Goal: Task Accomplishment & Management: Use online tool/utility

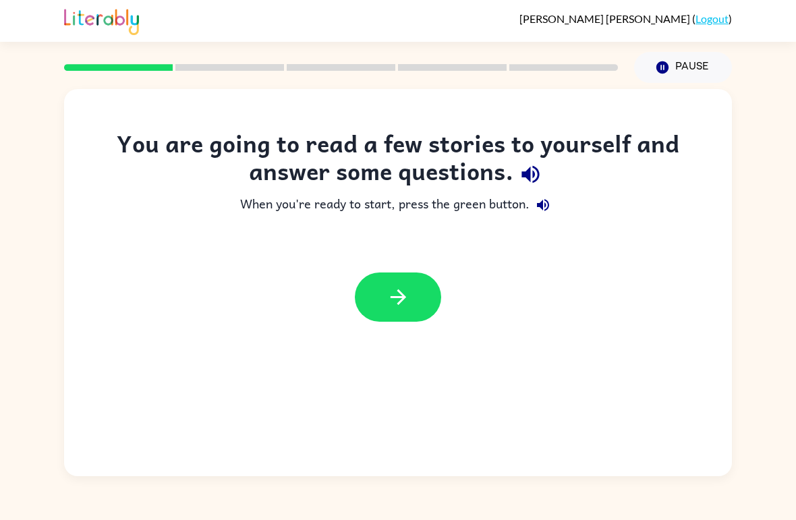
click at [404, 295] on icon "button" at bounding box center [398, 297] width 24 height 24
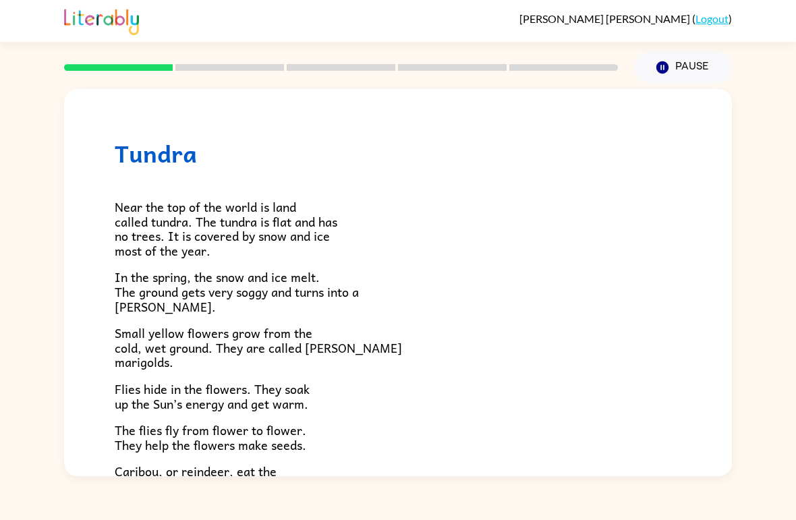
click at [712, 20] on link "Logout" at bounding box center [711, 18] width 33 height 13
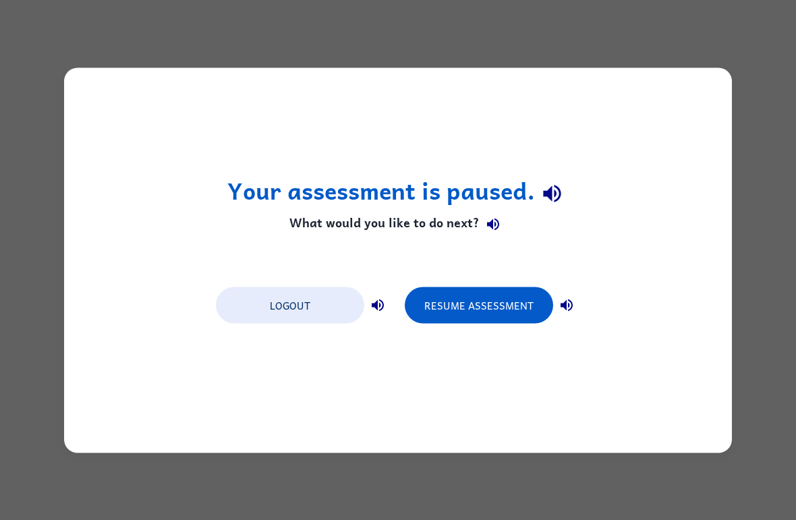
click at [271, 300] on button "Logout" at bounding box center [290, 305] width 148 height 36
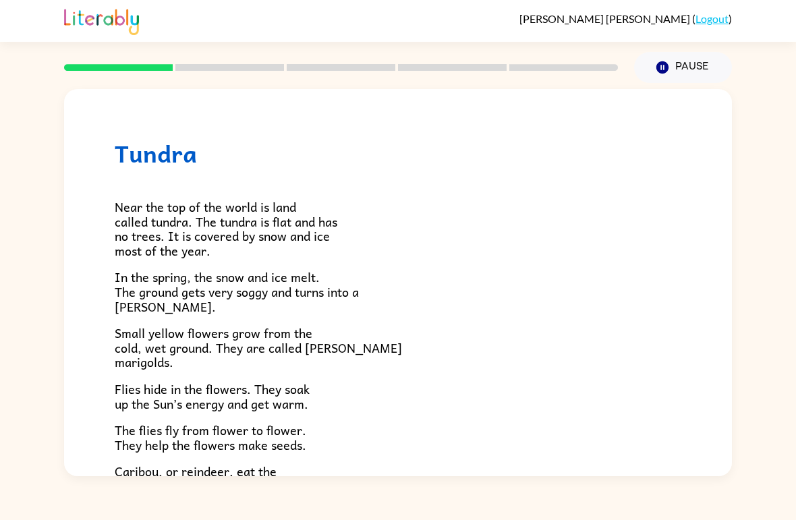
click at [665, 65] on icon "button" at bounding box center [662, 67] width 12 height 12
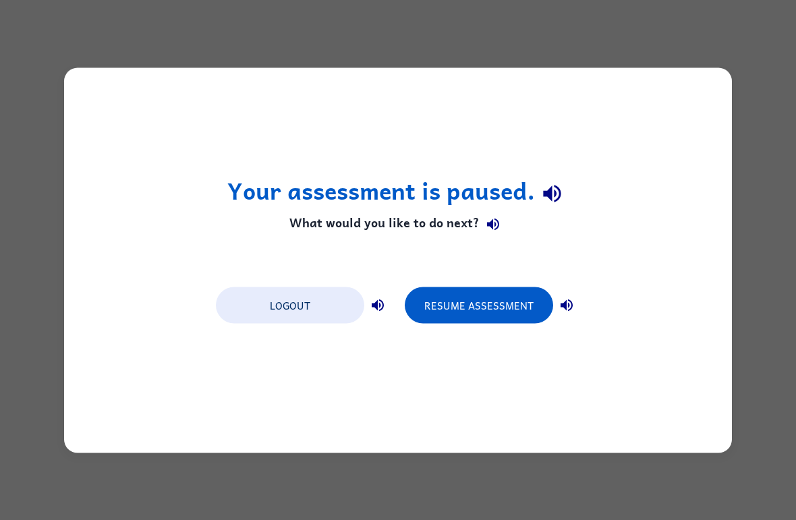
click at [471, 303] on button "Resume Assessment" at bounding box center [478, 305] width 148 height 36
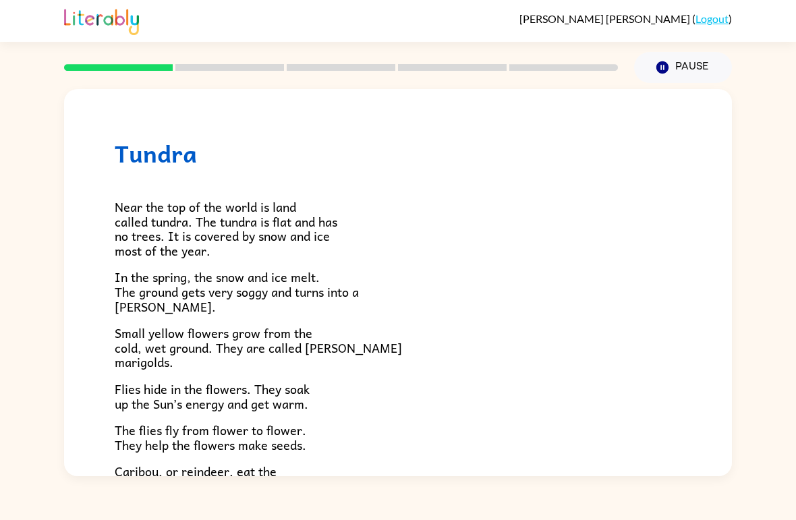
click at [442, 396] on p "Flies hide in the flowers. They soak up the Sun’s energy and get warm." at bounding box center [398, 396] width 566 height 29
click at [429, 398] on p "Flies hide in the flowers. They soak up the Sun’s energy and get warm." at bounding box center [398, 396] width 566 height 29
click at [204, 61] on div at bounding box center [341, 67] width 570 height 47
click at [713, 12] on link "Logout" at bounding box center [711, 18] width 33 height 13
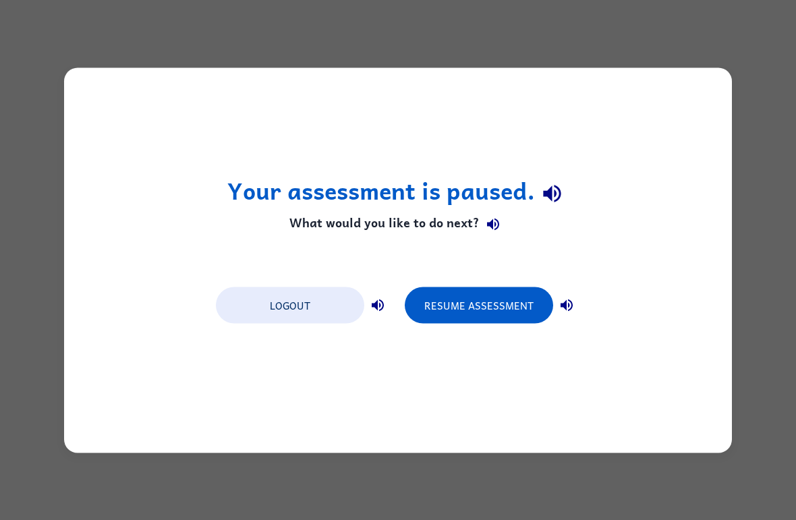
click at [311, 319] on button "Logout" at bounding box center [290, 305] width 148 height 36
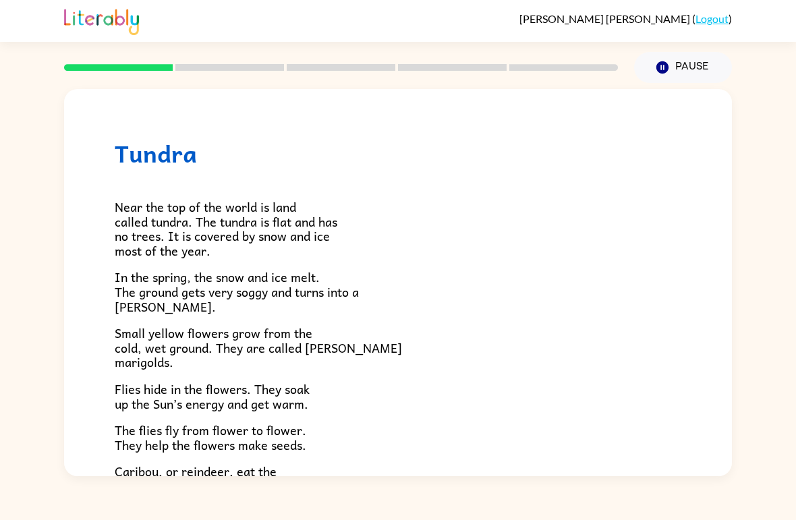
click at [362, 61] on div at bounding box center [341, 67] width 570 height 47
click at [682, 65] on button "Pause Pause" at bounding box center [683, 67] width 98 height 31
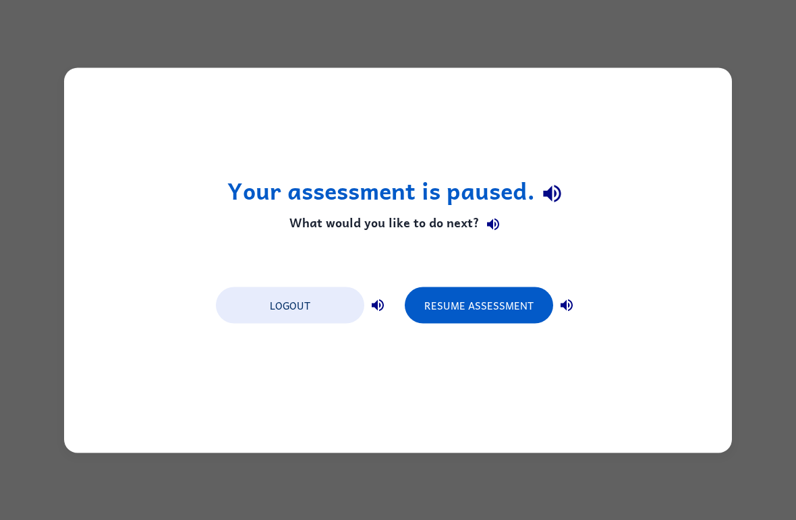
click at [491, 314] on button "Resume Assessment" at bounding box center [478, 305] width 148 height 36
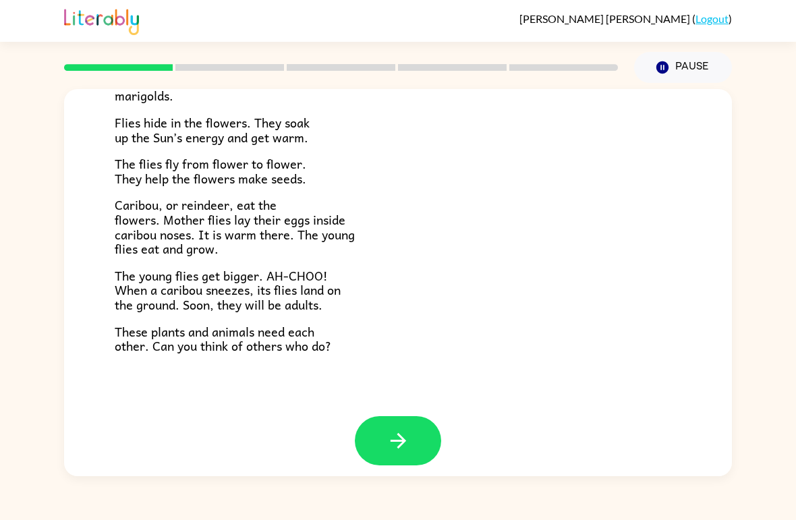
scroll to position [266, 0]
click at [409, 433] on icon "button" at bounding box center [398, 441] width 24 height 24
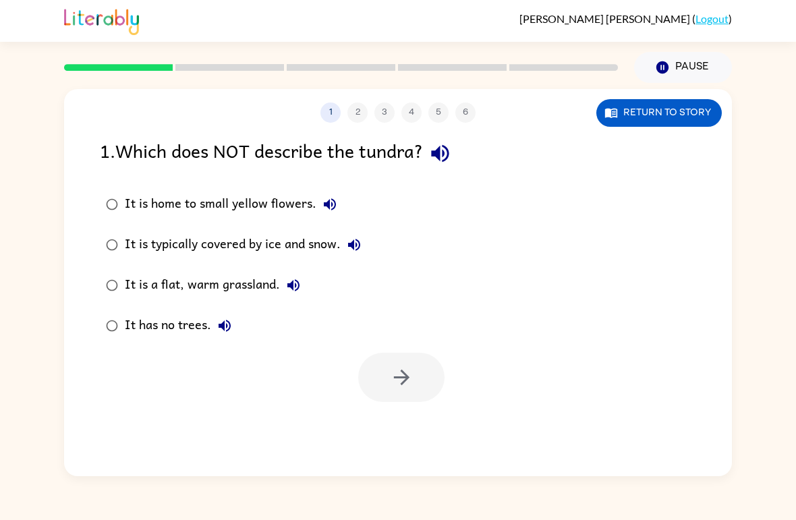
click at [415, 353] on div at bounding box center [401, 377] width 86 height 49
click at [402, 353] on div at bounding box center [401, 377] width 86 height 49
click at [441, 301] on div "1 2 3 4 5 6 Return to story 1 . Which does NOT describe the tundra? It is home …" at bounding box center [397, 282] width 667 height 387
click at [406, 353] on div at bounding box center [401, 377] width 86 height 49
click at [398, 352] on div "1 2 3 4 5 6 Return to story 1 . Which does NOT describe the tundra? It is home …" at bounding box center [397, 282] width 667 height 387
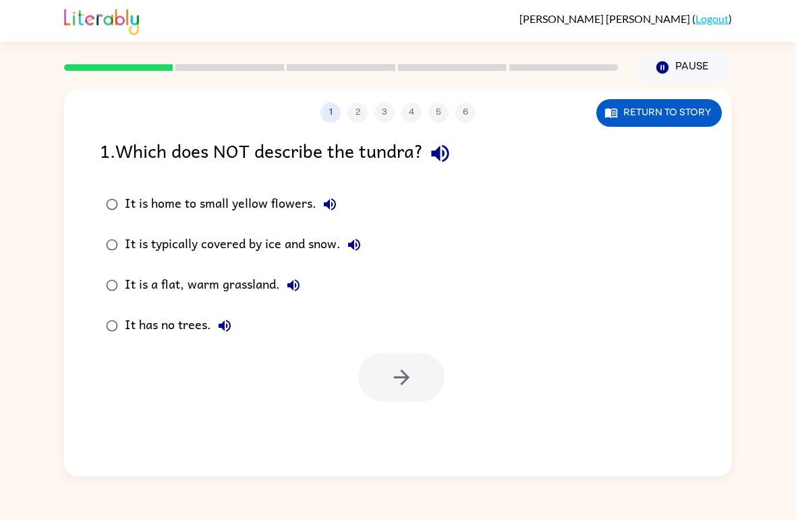
click at [6, 320] on div "1 2 3 4 5 6 Return to story 1 . Which does NOT describe the tundra? It is home …" at bounding box center [398, 279] width 796 height 393
click at [684, 64] on button "Pause Pause" at bounding box center [683, 67] width 98 height 31
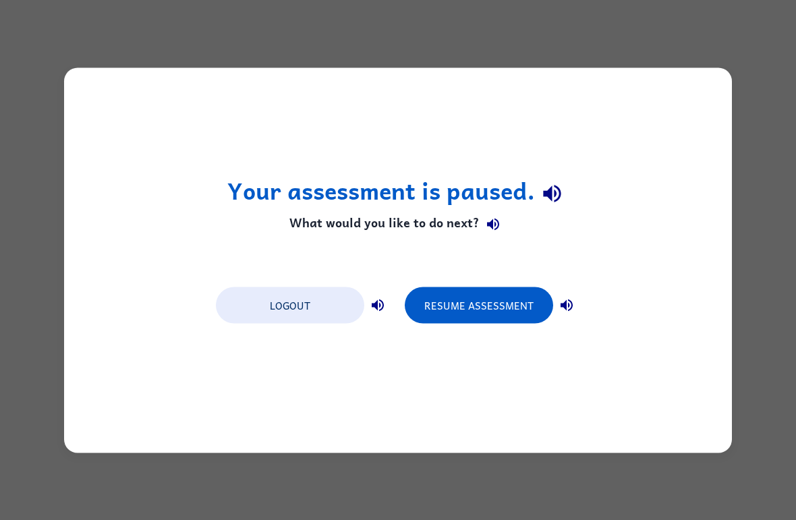
click at [321, 311] on button "Logout" at bounding box center [290, 305] width 148 height 36
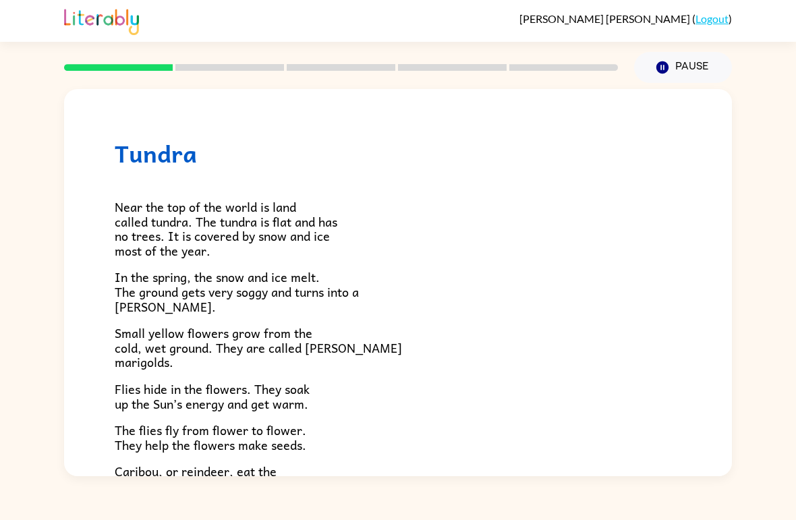
click at [704, 69] on button "Pause Pause" at bounding box center [683, 67] width 98 height 31
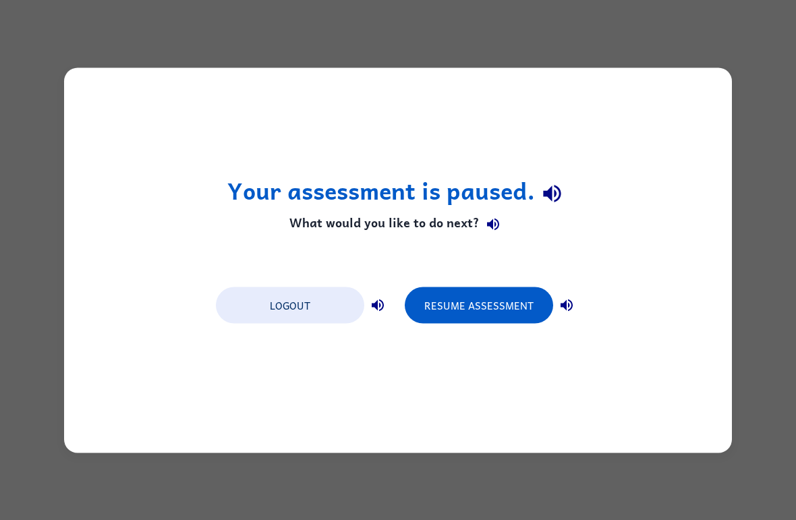
click at [438, 219] on h4 "What would you like to do next?" at bounding box center [398, 224] width 342 height 27
click at [333, 313] on button "Logout" at bounding box center [290, 305] width 148 height 36
